Goal: Information Seeking & Learning: Learn about a topic

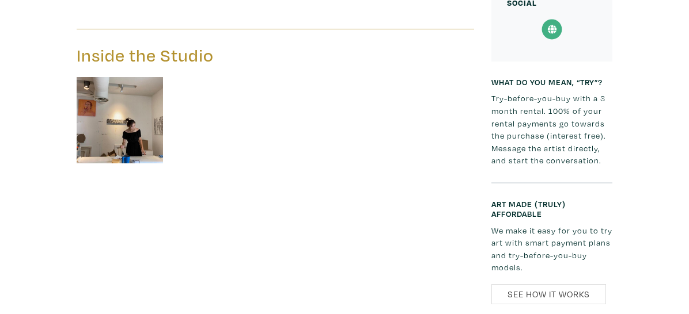
scroll to position [1405, 0]
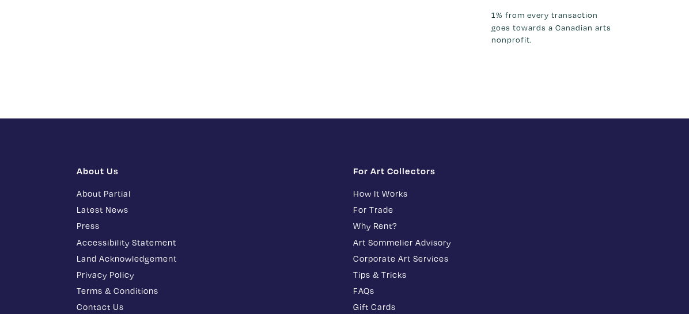
scroll to position [2027, 0]
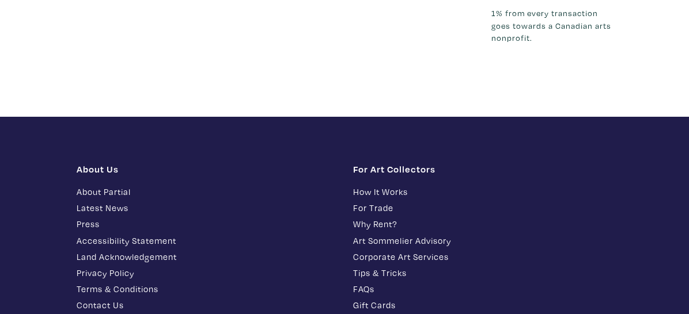
click at [108, 185] on link "About Partial" at bounding box center [206, 191] width 259 height 13
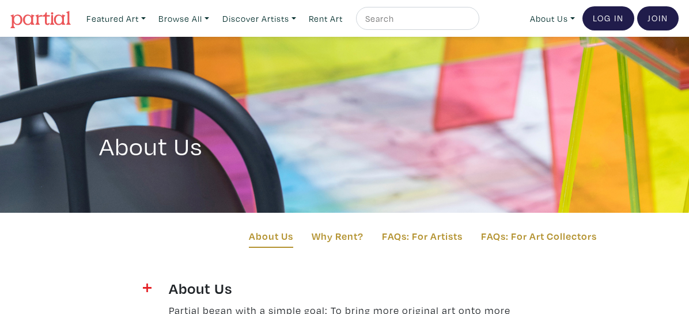
click at [667, 242] on div "About Us Why Rent? FAQs: For Artists FAQs: For Art Collectors" at bounding box center [344, 246] width 689 height 66
click at [641, 272] on div "About Us Why Rent? FAQs: For Artists FAQs: For Art Collectors" at bounding box center [344, 246] width 689 height 66
click at [413, 16] on input "text" at bounding box center [416, 19] width 104 height 14
type input "Owners of this website"
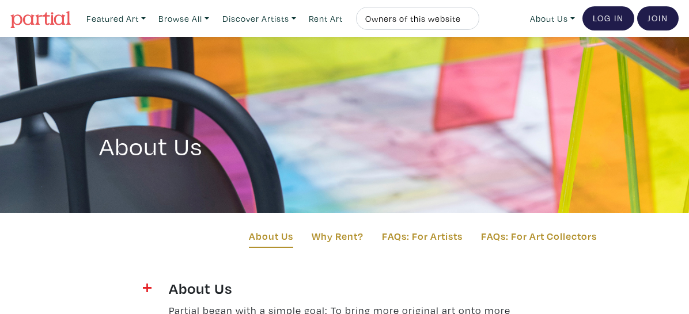
click at [470, 22] on button "submit" at bounding box center [470, 22] width 0 height 0
click at [465, 16] on form "Owners of this website" at bounding box center [417, 19] width 107 height 14
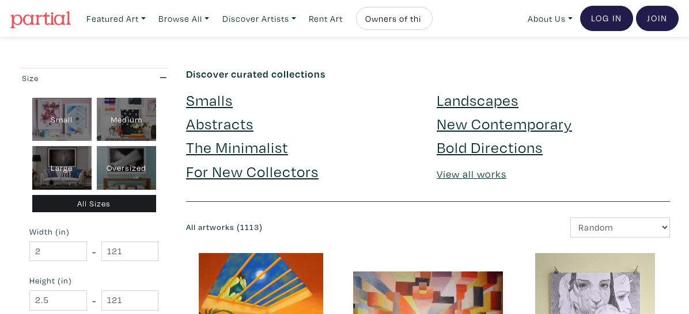
click at [655, 104] on h4 "Landscapes" at bounding box center [552, 100] width 233 height 18
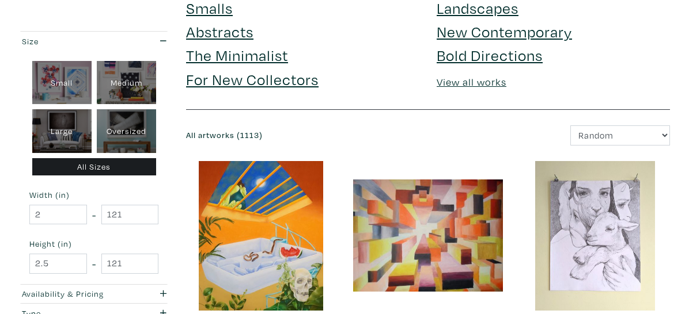
scroll to position [115, 0]
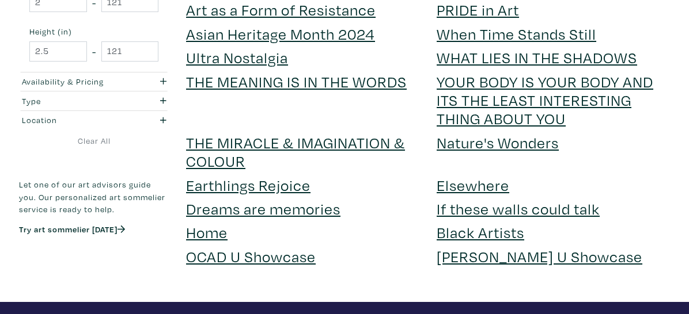
scroll to position [2326, 0]
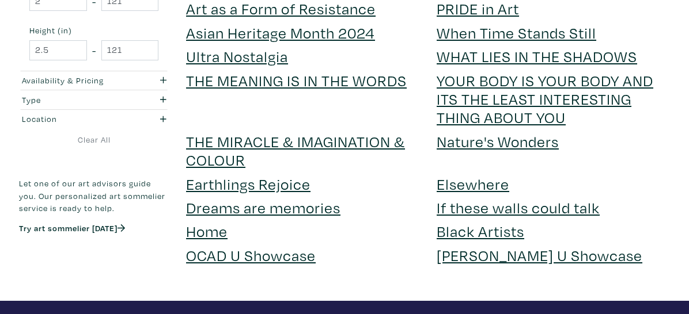
click at [533, 92] on link "YOUR BODY IS YOUR BODY AND ITS THE LEAST INTERESTING THING ABOUT YOU" at bounding box center [544, 99] width 216 height 58
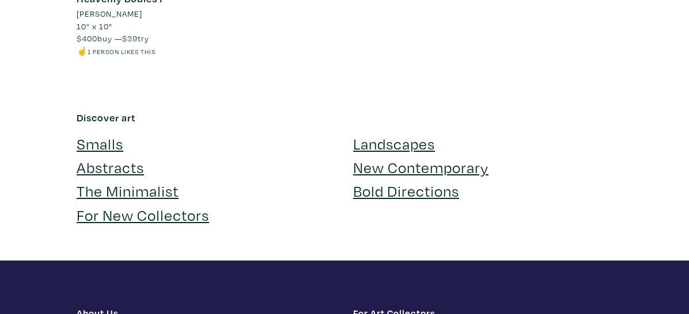
scroll to position [2395, 0]
